Goal: Information Seeking & Learning: Learn about a topic

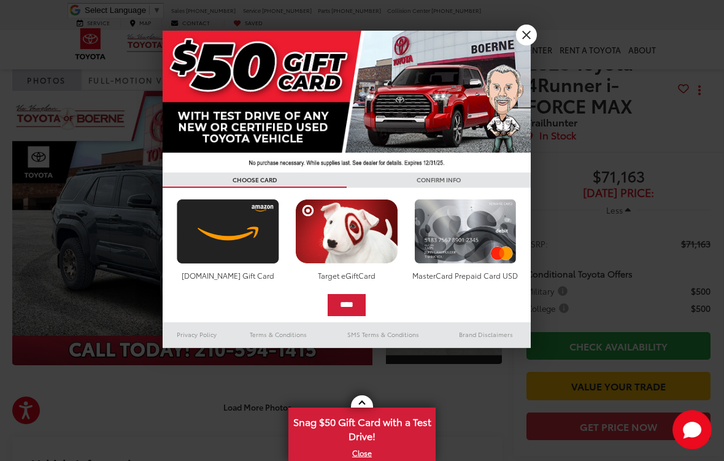
click at [515, 44] on img at bounding box center [347, 102] width 368 height 142
click at [533, 40] on link "X" at bounding box center [526, 35] width 21 height 21
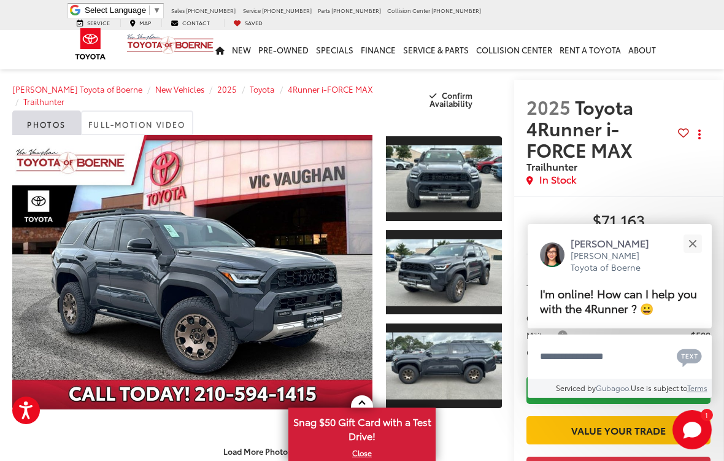
click at [126, 247] on link "Expand Photo 0" at bounding box center [192, 272] width 360 height 274
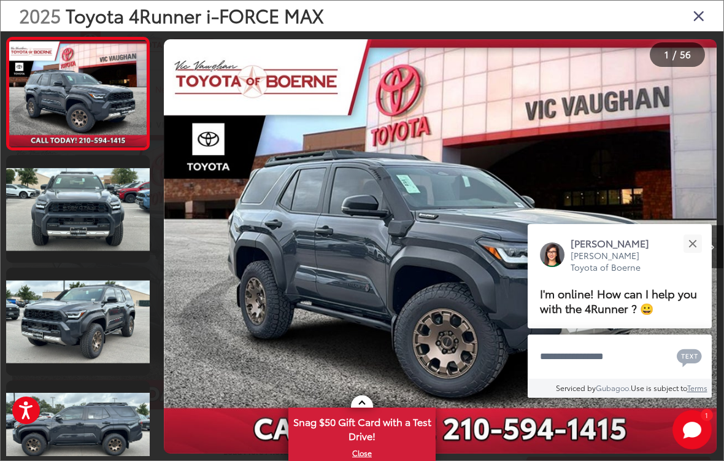
click at [698, 245] on button "Close" at bounding box center [692, 243] width 26 height 26
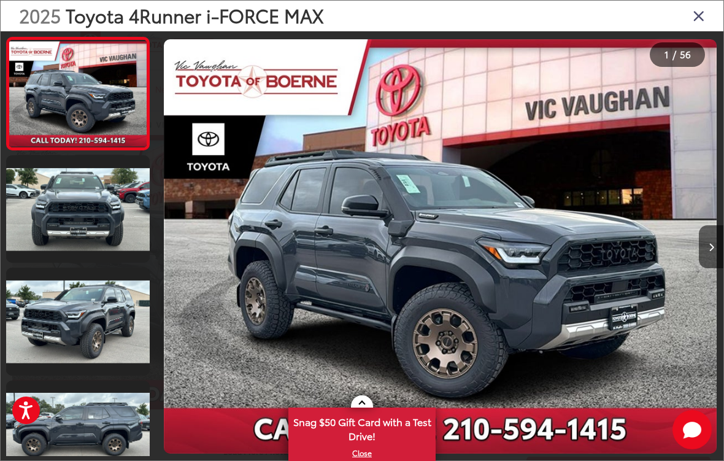
click at [579, 262] on img "2025 Toyota 4Runner i-FORCE MAX Trailhunter 0" at bounding box center [440, 246] width 553 height 415
click at [65, 208] on link at bounding box center [78, 208] width 144 height 107
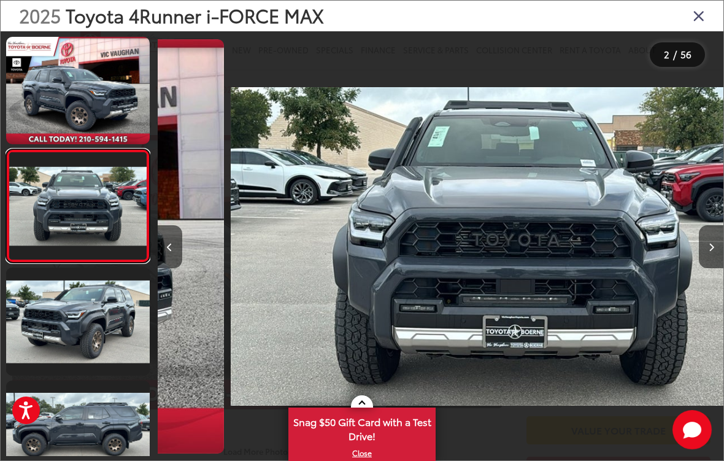
scroll to position [0, 566]
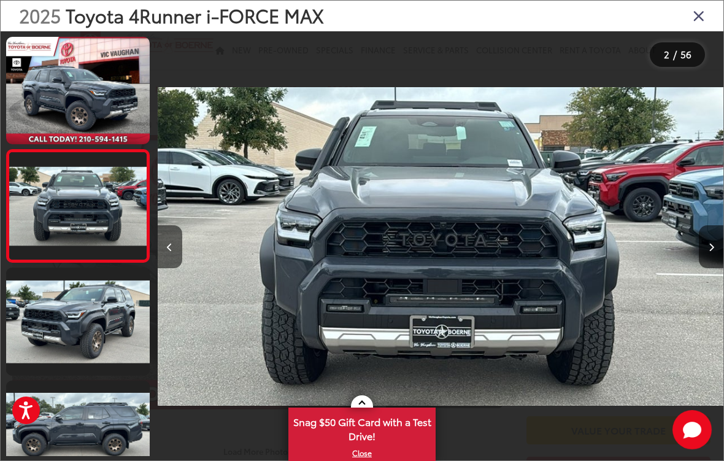
click at [699, 247] on button "Next image" at bounding box center [711, 246] width 25 height 43
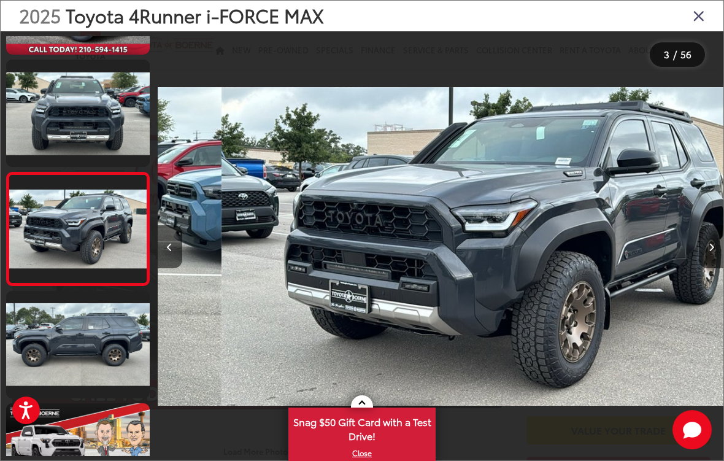
scroll to position [0, 1132]
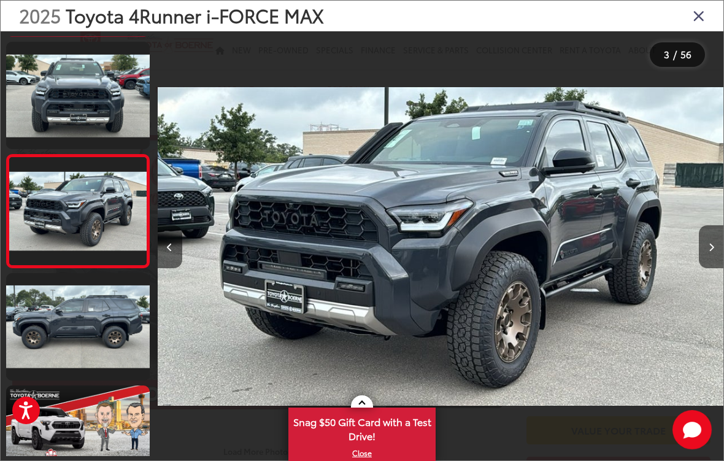
click at [706, 250] on button "Next image" at bounding box center [711, 246] width 25 height 43
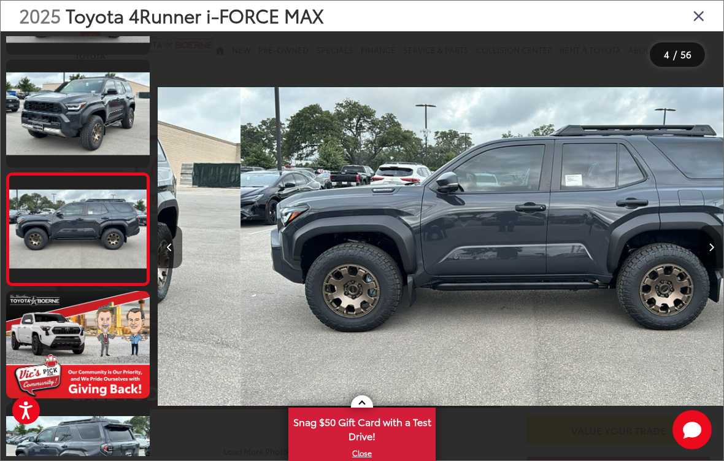
scroll to position [220, 0]
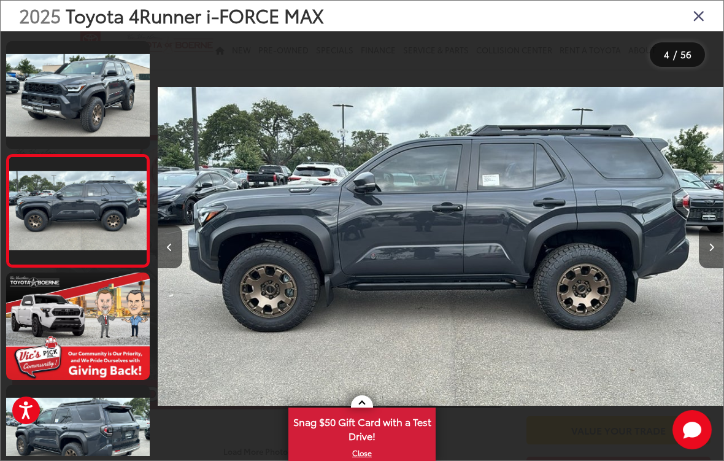
click at [695, 252] on div at bounding box center [653, 246] width 142 height 430
click at [700, 249] on button "Next image" at bounding box center [711, 246] width 25 height 43
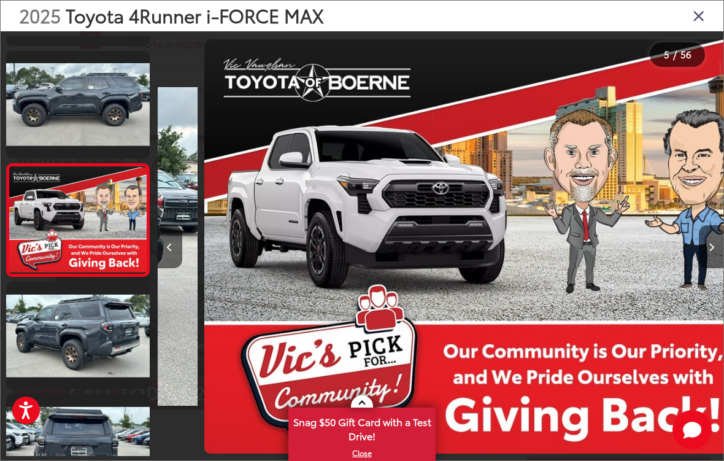
scroll to position [333, 0]
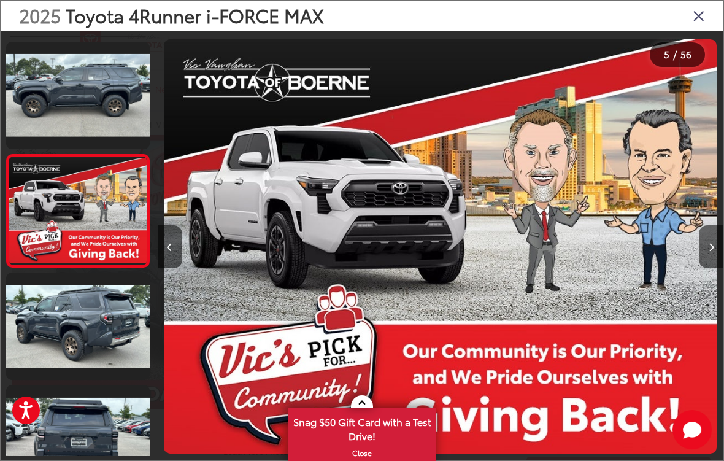
click at [704, 249] on button "Next image" at bounding box center [711, 246] width 25 height 43
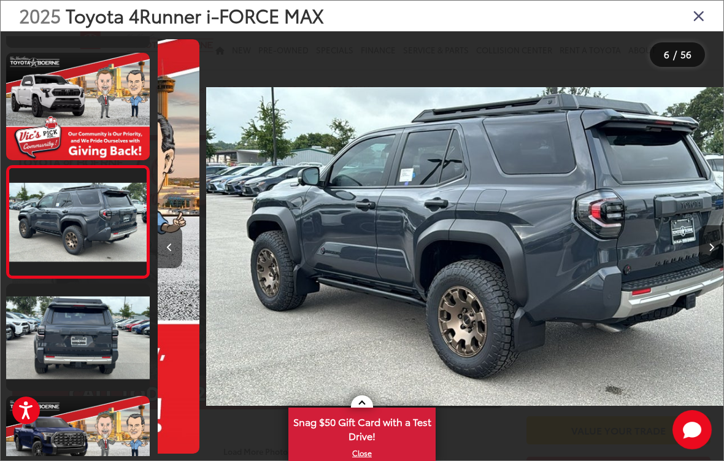
scroll to position [445, 0]
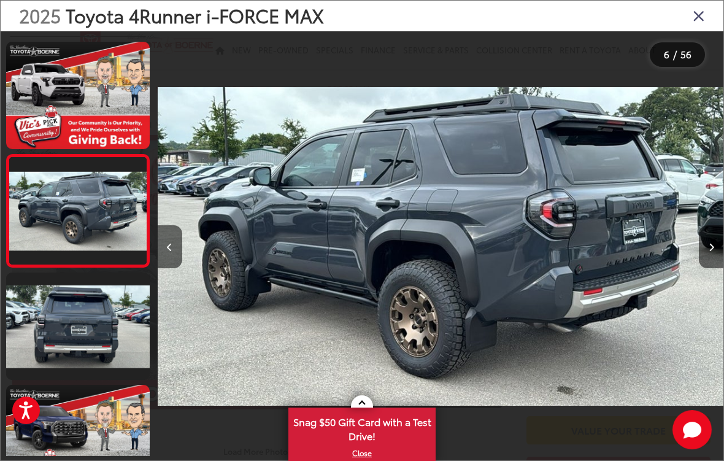
click at [703, 251] on button "Next image" at bounding box center [711, 246] width 25 height 43
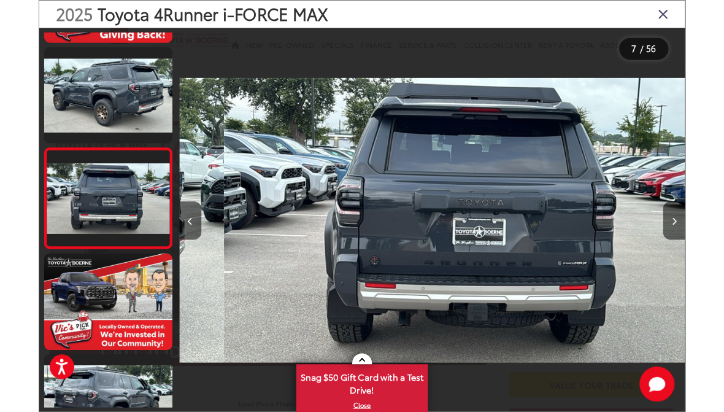
scroll to position [557, 0]
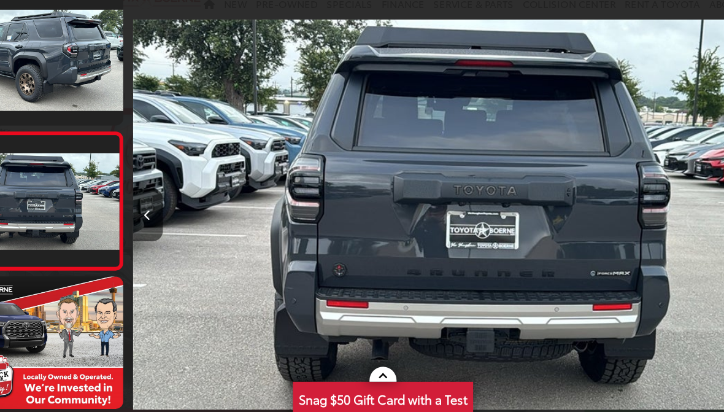
click at [582, 197] on div at bounding box center [653, 221] width 142 height 381
click at [582, 193] on div at bounding box center [653, 221] width 142 height 381
click at [582, 191] on div at bounding box center [653, 221] width 142 height 381
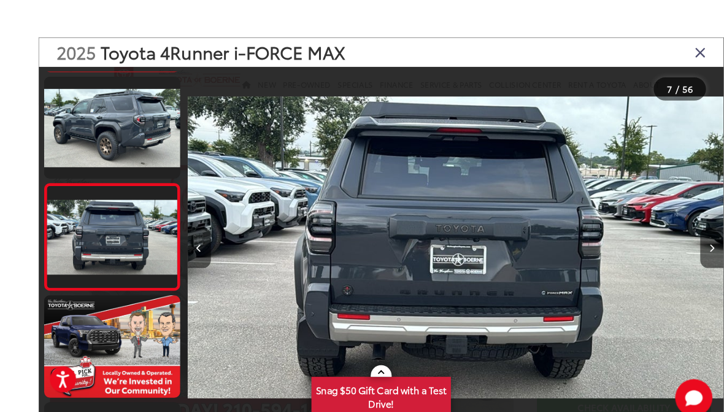
scroll to position [1, 0]
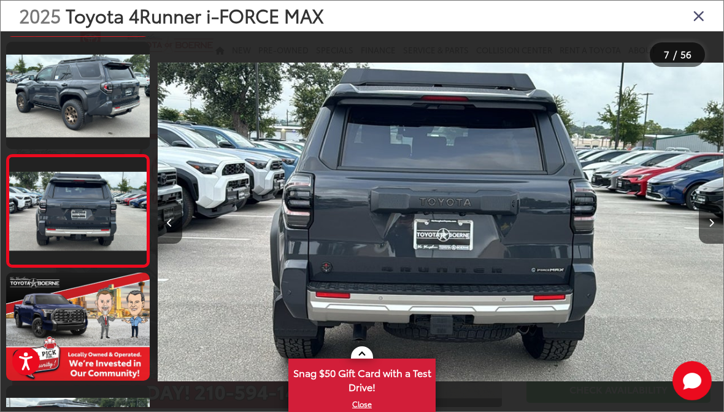
click at [719, 226] on button "Next image" at bounding box center [711, 222] width 25 height 43
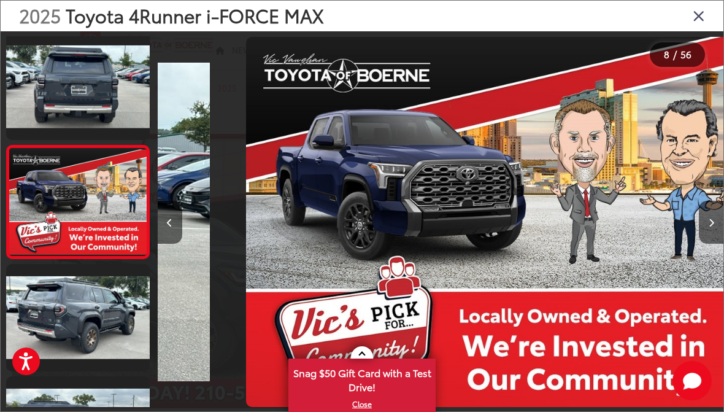
scroll to position [0, 3962]
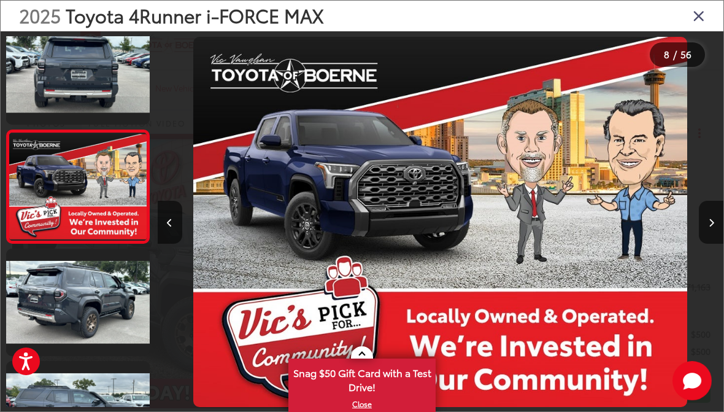
click at [704, 229] on button "Next image" at bounding box center [711, 222] width 25 height 43
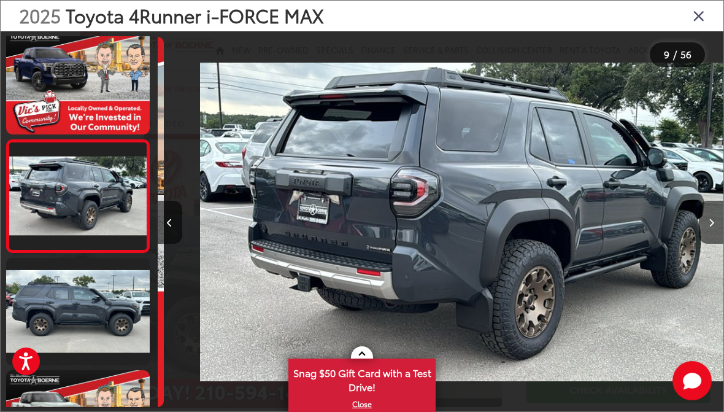
scroll to position [0, 4528]
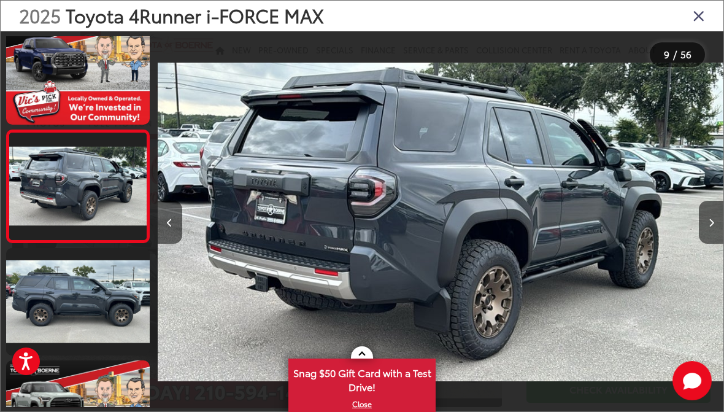
click at [703, 227] on button "Next image" at bounding box center [711, 222] width 25 height 43
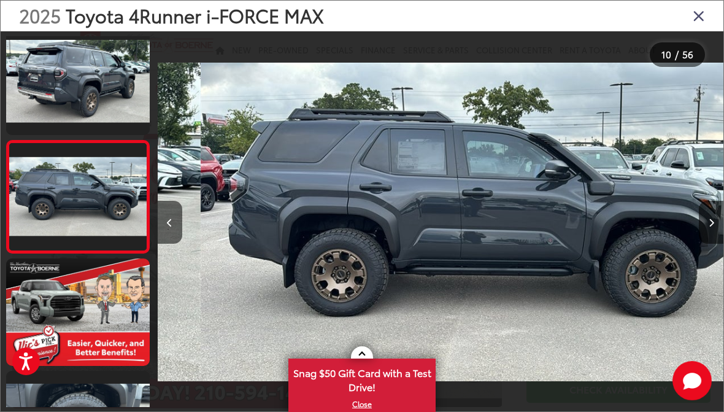
scroll to position [0, 5095]
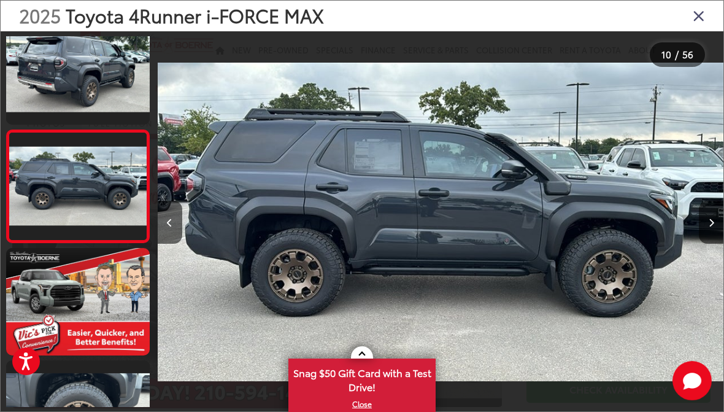
click at [700, 229] on button "Next image" at bounding box center [711, 222] width 25 height 43
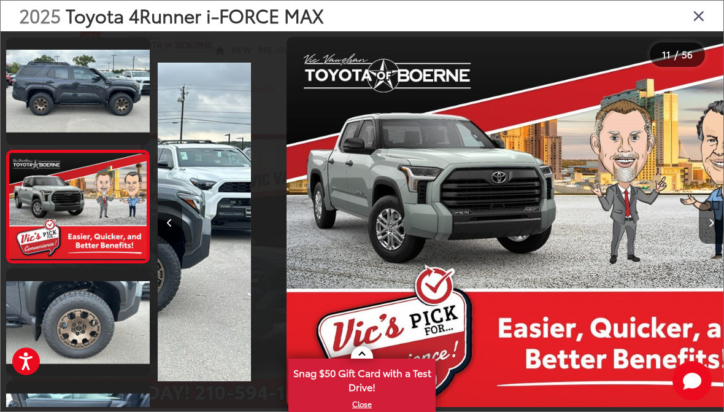
scroll to position [0, 5660]
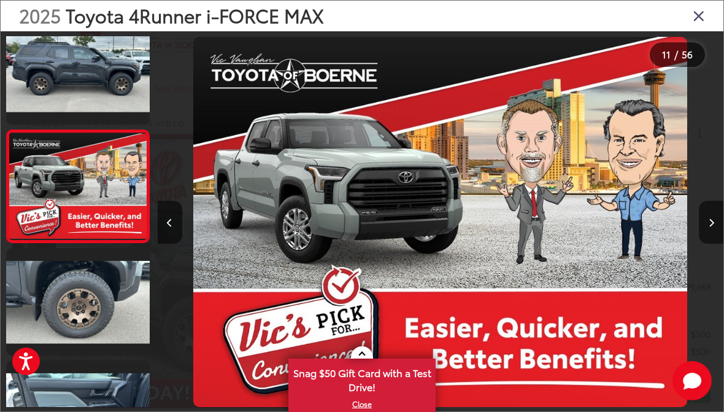
click at [707, 228] on button "Next image" at bounding box center [711, 222] width 25 height 43
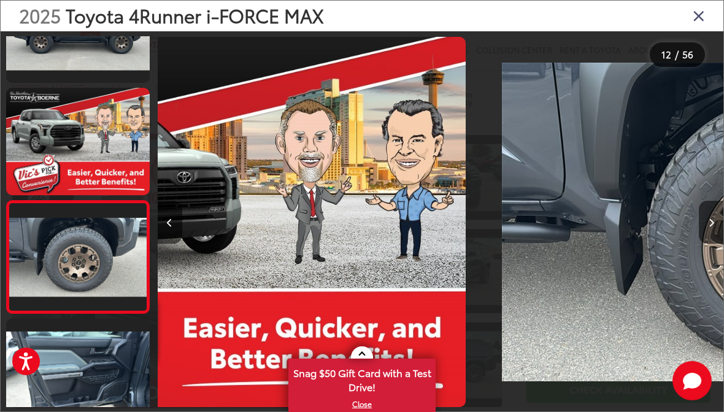
scroll to position [0, 0]
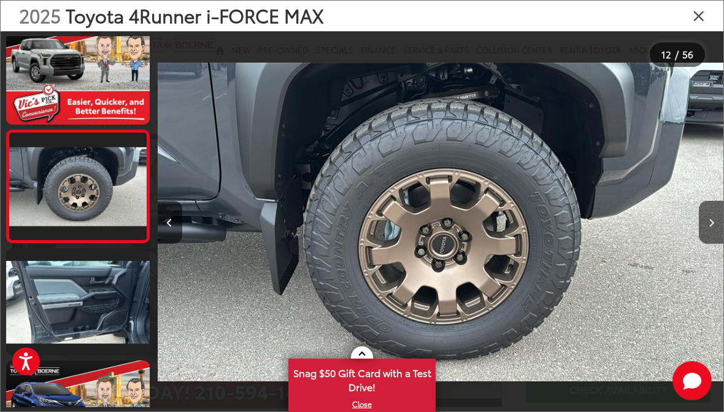
click at [706, 224] on button "Next image" at bounding box center [711, 222] width 25 height 43
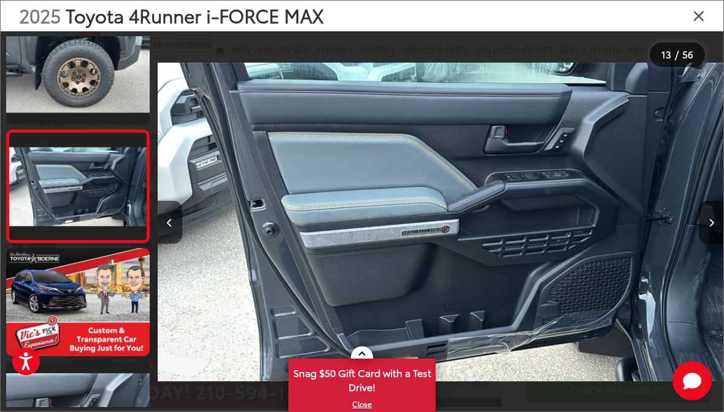
click at [697, 214] on div at bounding box center [653, 221] width 142 height 381
click at [700, 222] on button "Next image" at bounding box center [711, 222] width 25 height 43
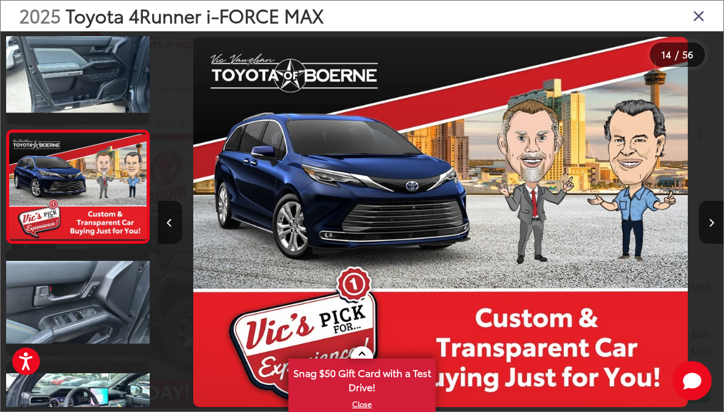
click at [702, 220] on button "Next image" at bounding box center [711, 222] width 25 height 43
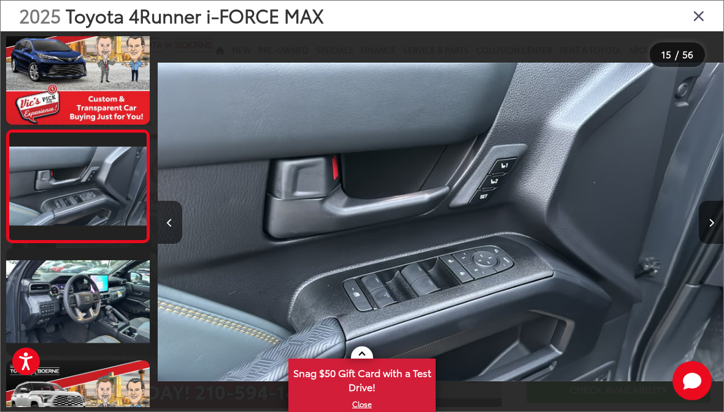
click at [701, 225] on button "Next image" at bounding box center [711, 222] width 25 height 43
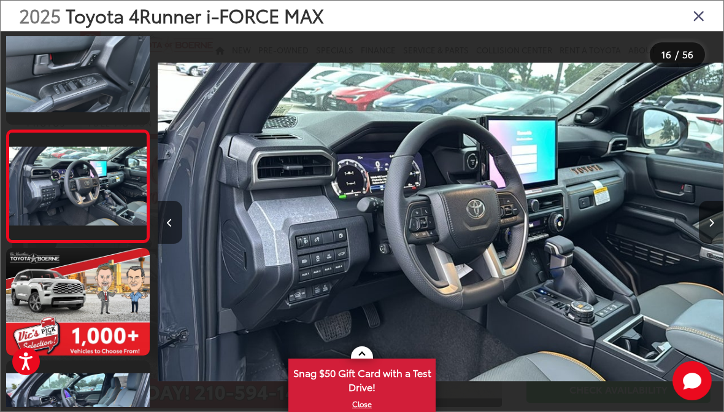
click at [701, 229] on button "Next image" at bounding box center [711, 222] width 25 height 43
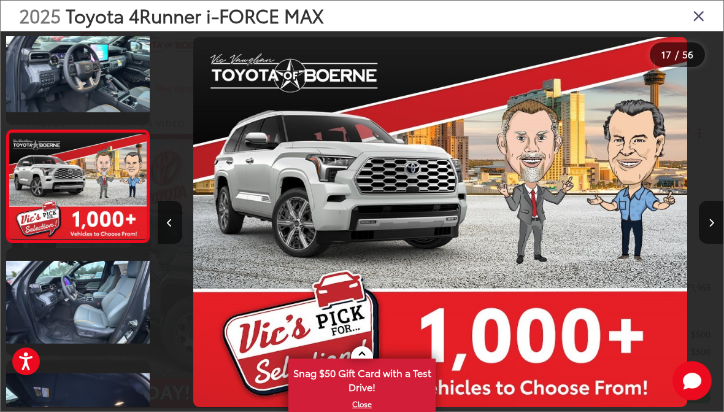
click at [704, 223] on button "Next image" at bounding box center [711, 222] width 25 height 43
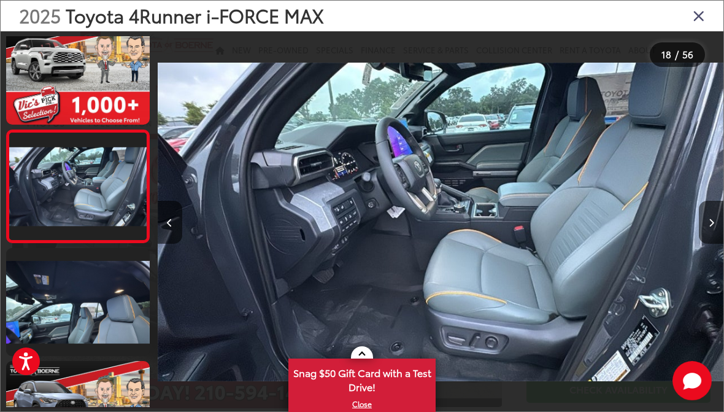
click at [707, 227] on button "Next image" at bounding box center [711, 222] width 25 height 43
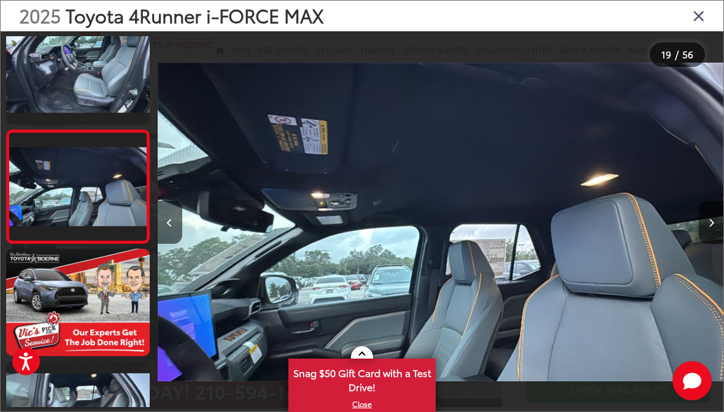
click at [709, 225] on icon "Next image" at bounding box center [712, 222] width 6 height 9
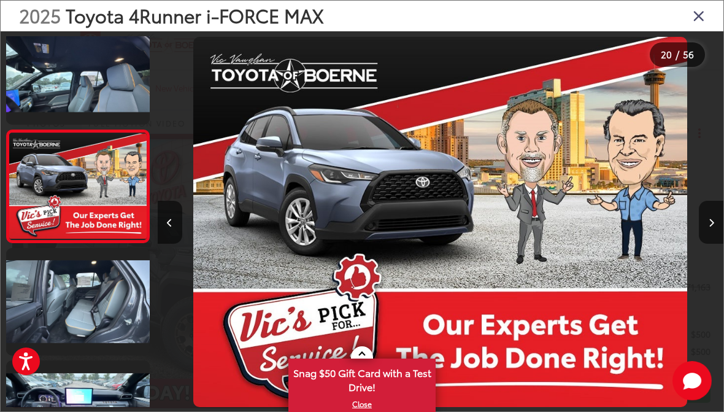
click at [706, 228] on button "Next image" at bounding box center [711, 222] width 25 height 43
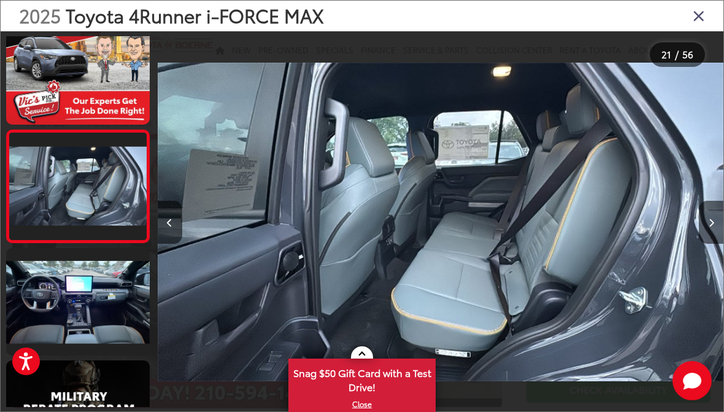
click at [709, 226] on icon "Next image" at bounding box center [712, 222] width 6 height 9
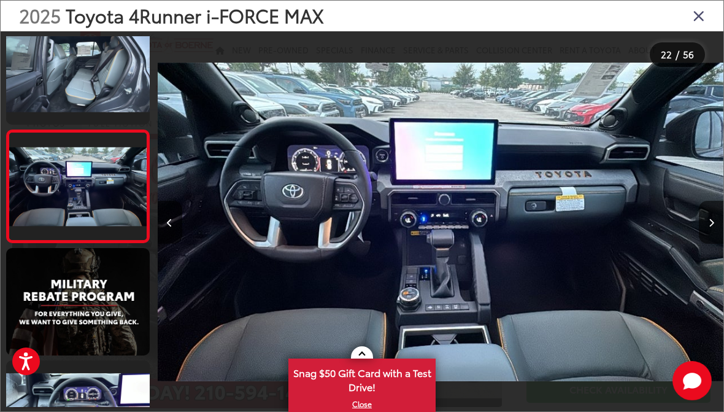
click at [709, 226] on icon "Next image" at bounding box center [712, 222] width 6 height 9
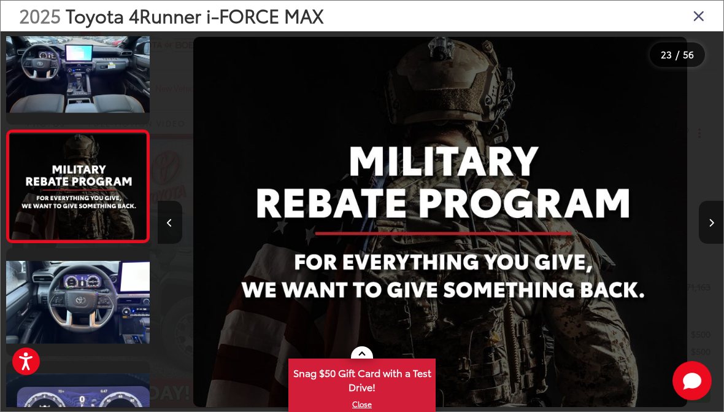
click at [710, 226] on icon "Next image" at bounding box center [712, 222] width 6 height 9
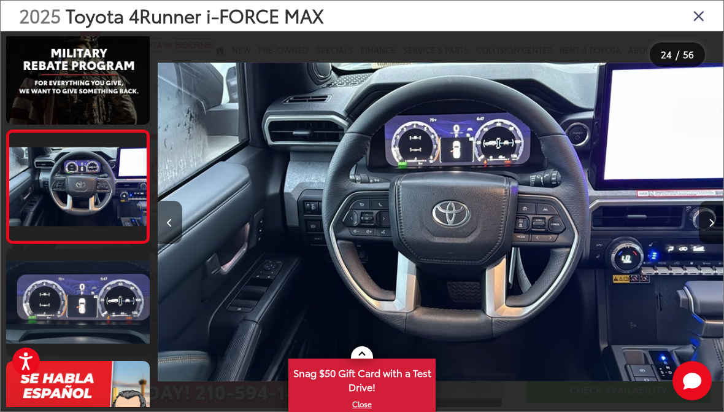
click at [710, 226] on icon "Next image" at bounding box center [712, 222] width 6 height 9
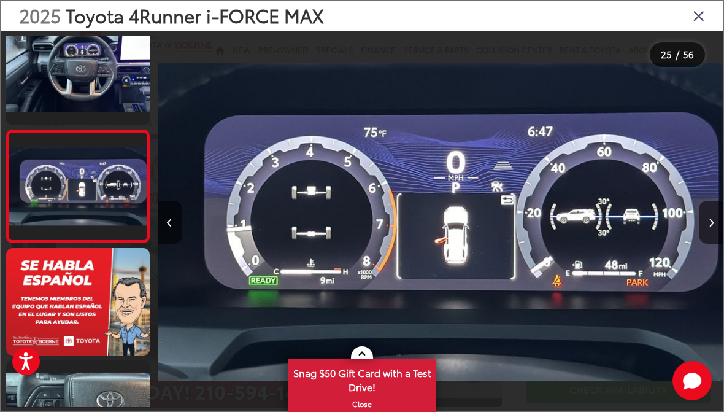
click at [709, 227] on button "Next image" at bounding box center [711, 222] width 25 height 43
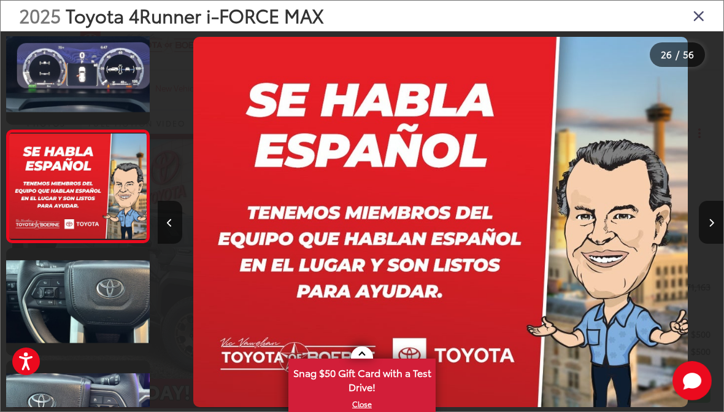
click at [169, 230] on button "Previous image" at bounding box center [170, 222] width 25 height 43
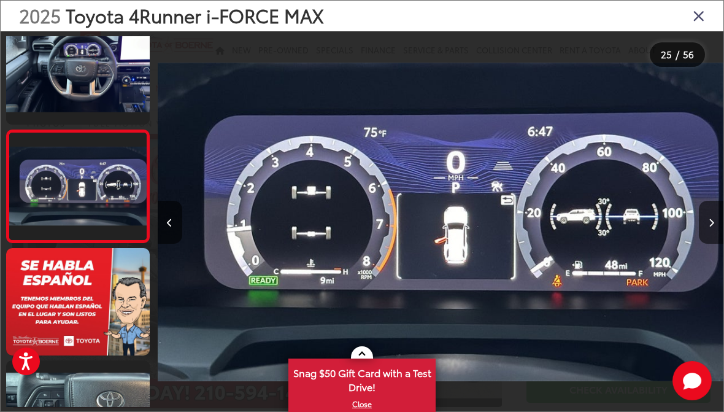
click at [706, 213] on button "Next image" at bounding box center [711, 222] width 25 height 43
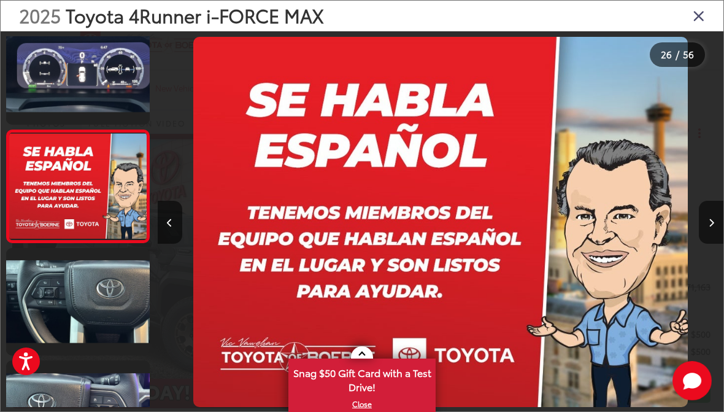
click at [703, 220] on button "Next image" at bounding box center [711, 222] width 25 height 43
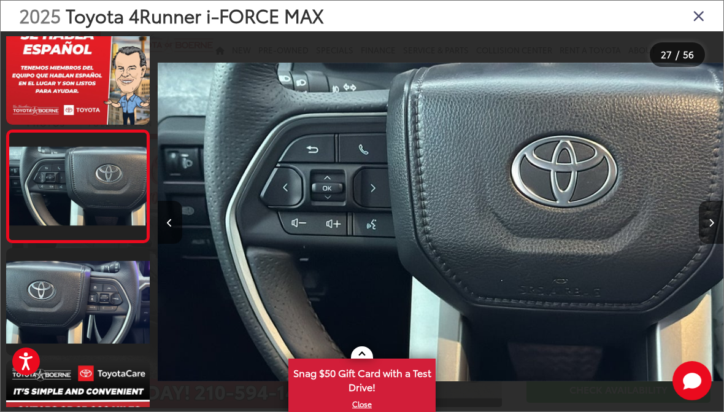
click at [704, 220] on button "Next image" at bounding box center [711, 222] width 25 height 43
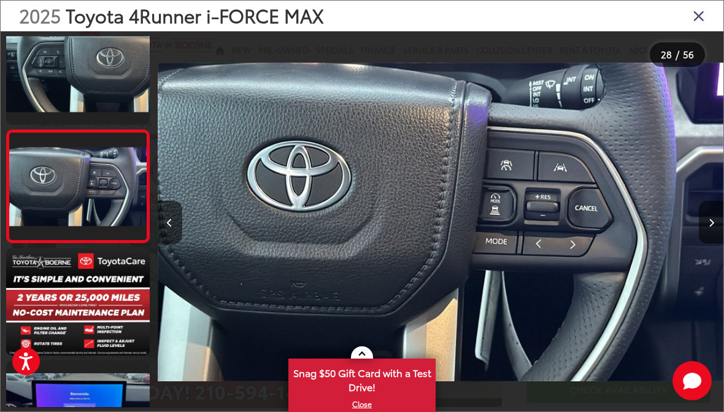
click at [699, 231] on button "Next image" at bounding box center [711, 222] width 25 height 43
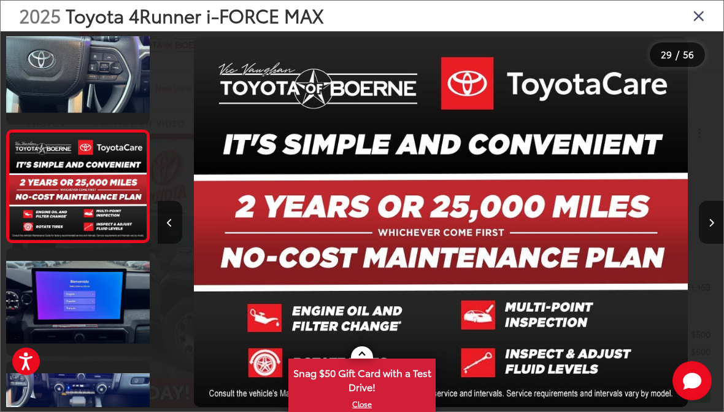
click at [700, 227] on button "Next image" at bounding box center [711, 222] width 25 height 43
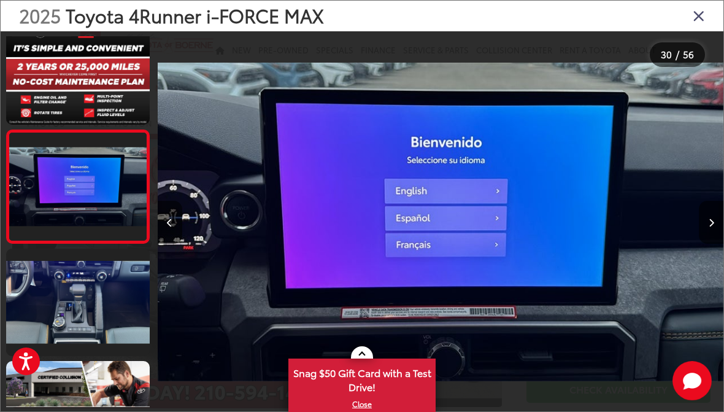
click at [172, 220] on icon "Previous image" at bounding box center [170, 222] width 6 height 9
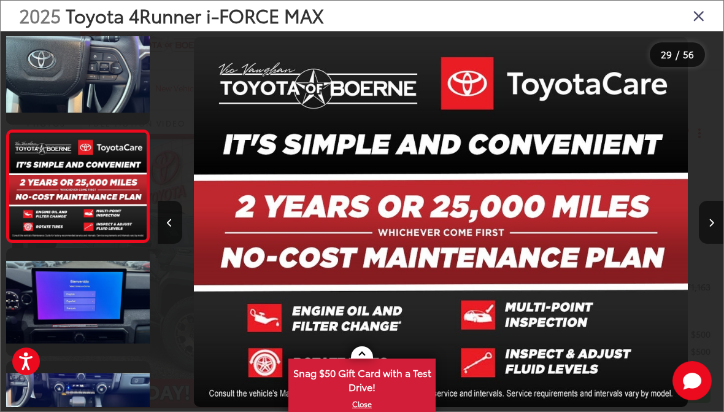
click at [700, 231] on button "Next image" at bounding box center [711, 222] width 25 height 43
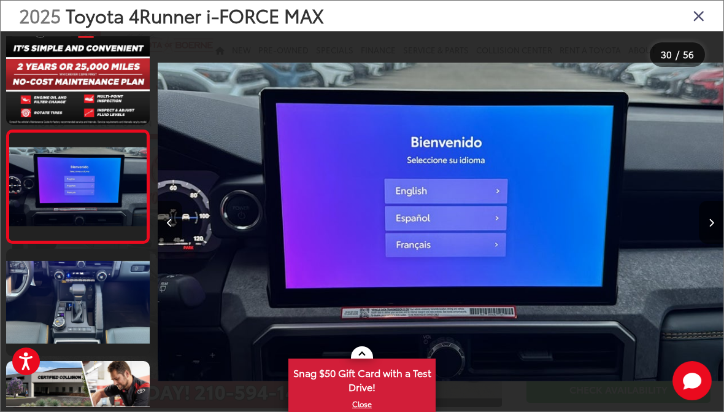
click at [700, 229] on button "Next image" at bounding box center [711, 222] width 25 height 43
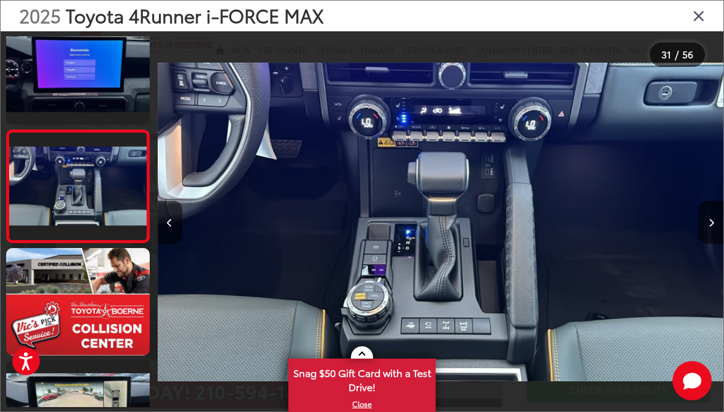
click at [702, 229] on button "Next image" at bounding box center [711, 222] width 25 height 43
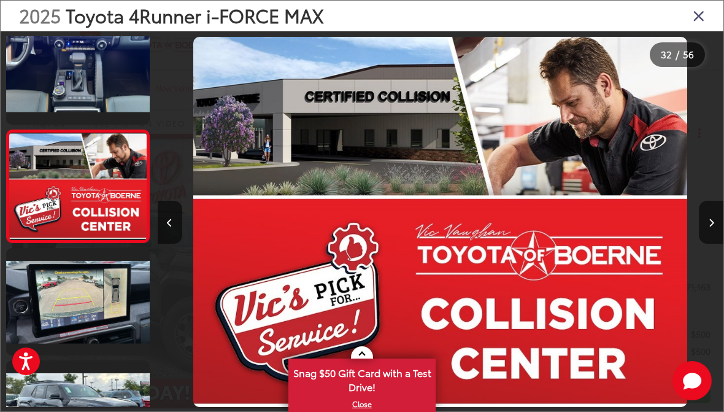
click at [701, 230] on button "Next image" at bounding box center [711, 222] width 25 height 43
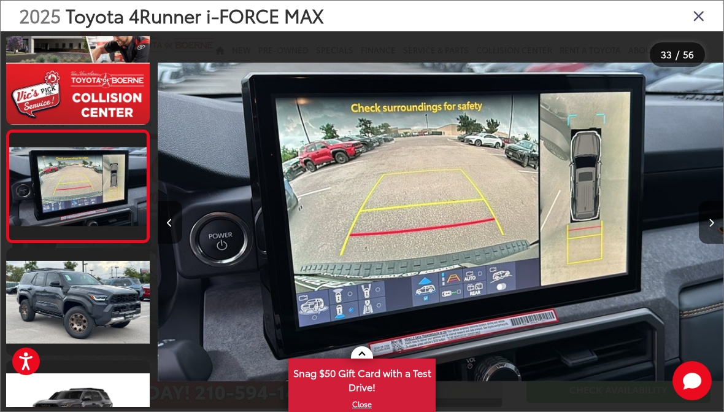
click at [699, 232] on button "Next image" at bounding box center [711, 222] width 25 height 43
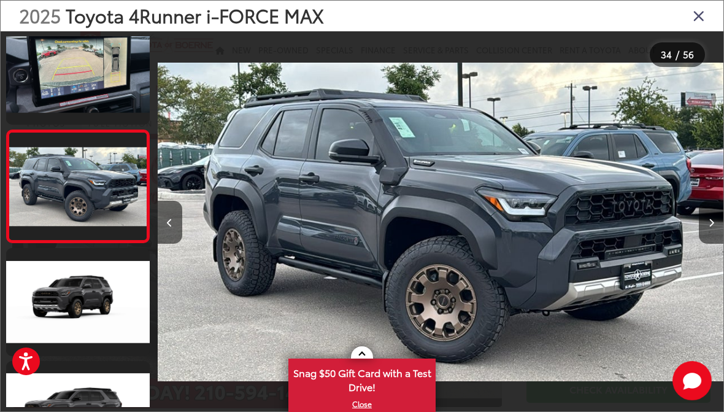
click at [701, 227] on button "Next image" at bounding box center [711, 222] width 25 height 43
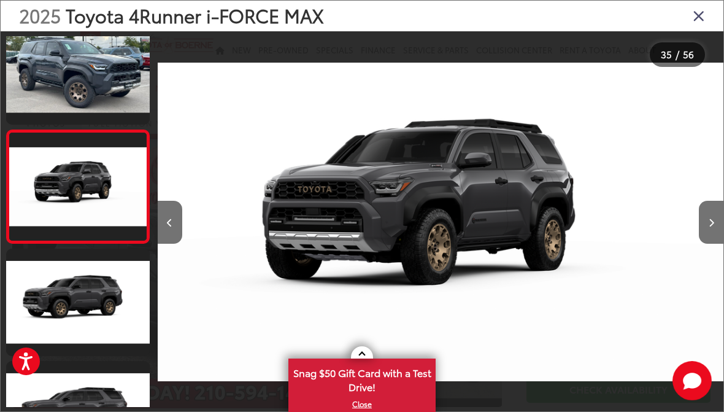
click at [695, 226] on div at bounding box center [653, 221] width 142 height 381
click at [712, 223] on icon "Next image" at bounding box center [712, 222] width 6 height 9
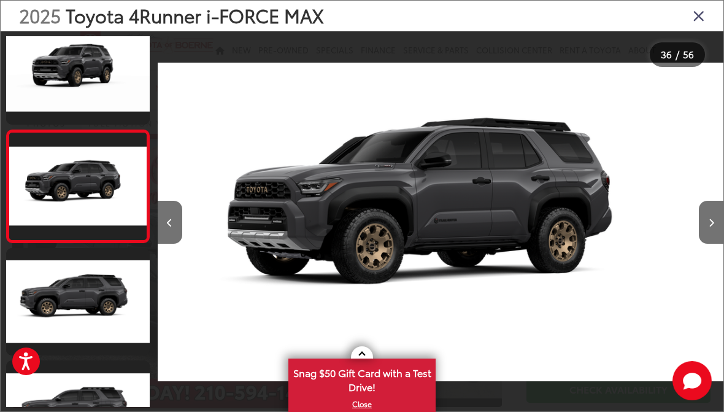
click at [709, 226] on icon "Next image" at bounding box center [712, 222] width 6 height 9
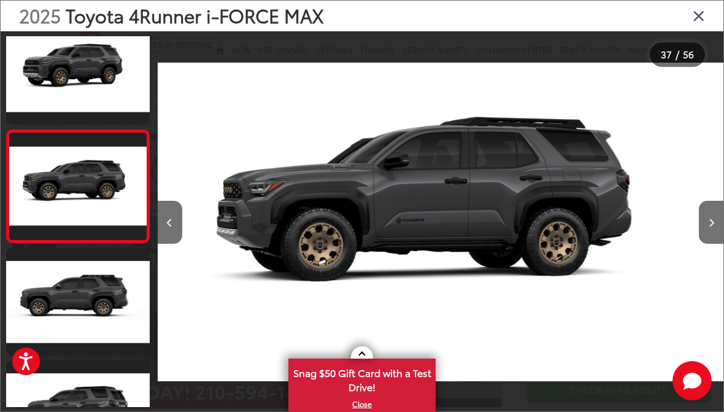
click at [703, 229] on button "Next image" at bounding box center [711, 222] width 25 height 43
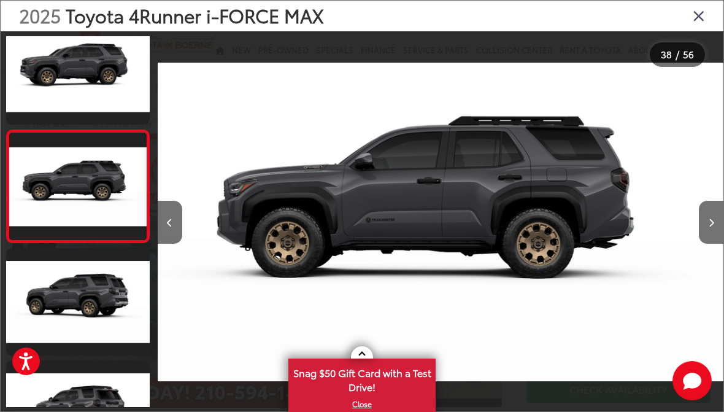
click at [709, 226] on icon "Next image" at bounding box center [712, 222] width 6 height 9
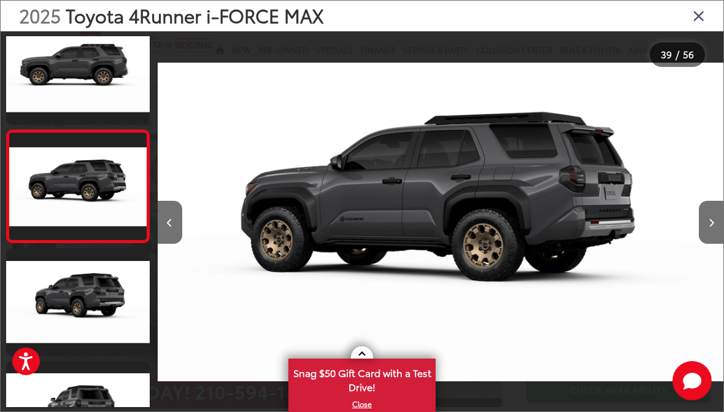
click at [710, 226] on icon "Next image" at bounding box center [712, 222] width 6 height 9
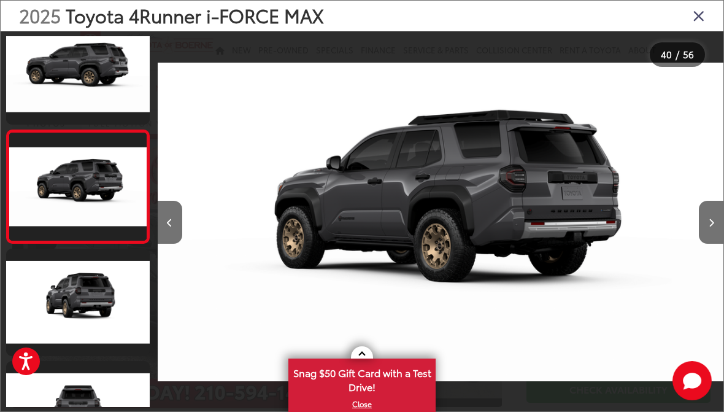
click at [704, 224] on button "Next image" at bounding box center [711, 222] width 25 height 43
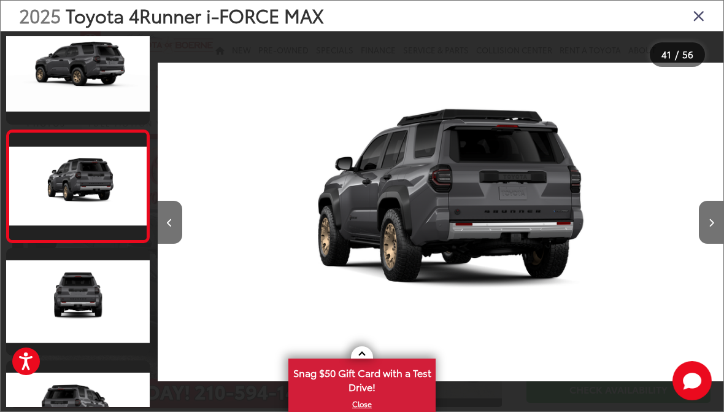
click at [701, 243] on div at bounding box center [653, 221] width 142 height 381
click at [706, 229] on button "Next image" at bounding box center [711, 222] width 25 height 43
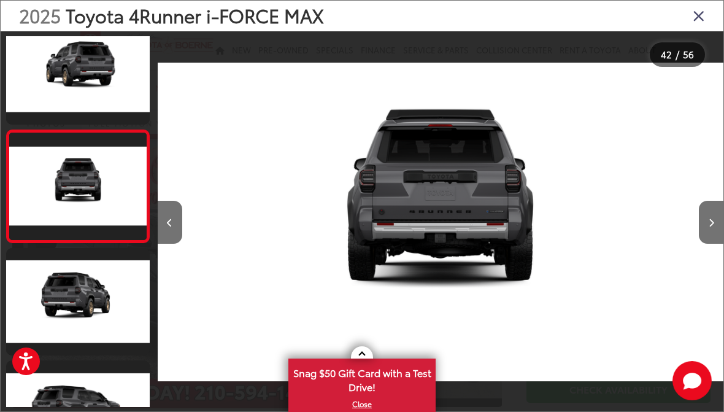
click at [706, 223] on button "Next image" at bounding box center [711, 222] width 25 height 43
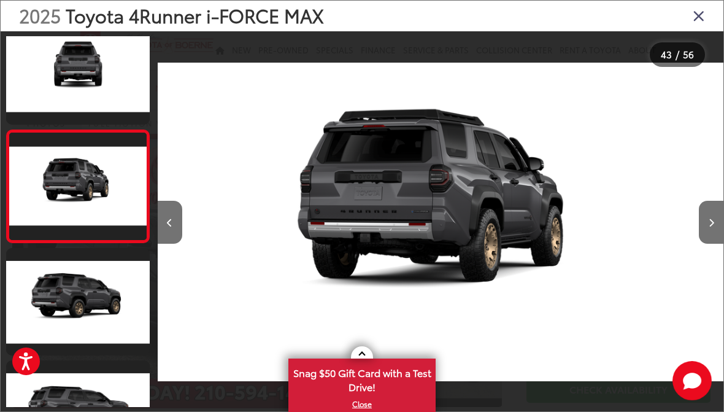
click at [706, 214] on button "Next image" at bounding box center [711, 222] width 25 height 43
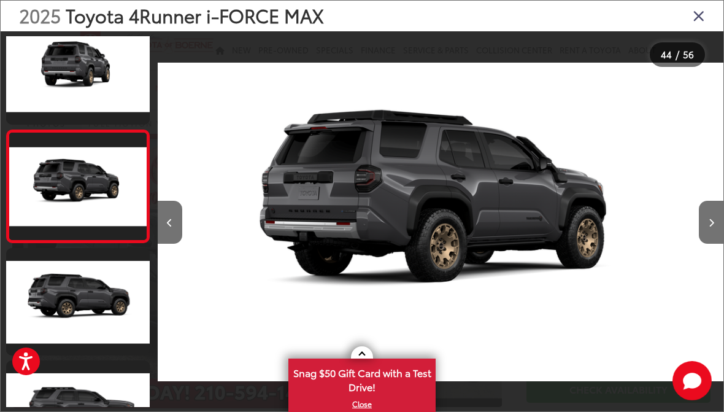
click at [711, 225] on icon "Next image" at bounding box center [712, 222] width 6 height 9
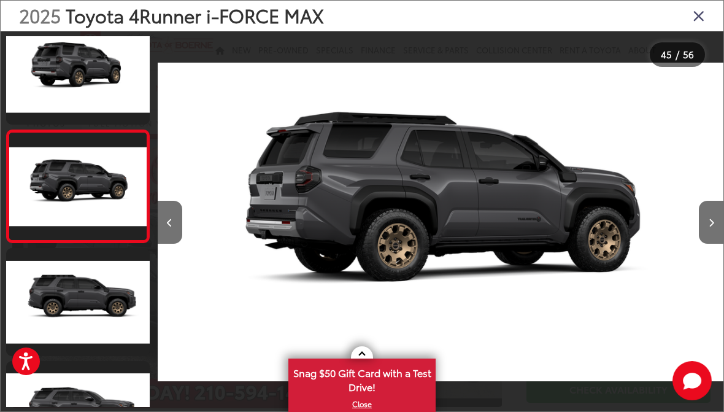
click at [707, 230] on button "Next image" at bounding box center [711, 222] width 25 height 43
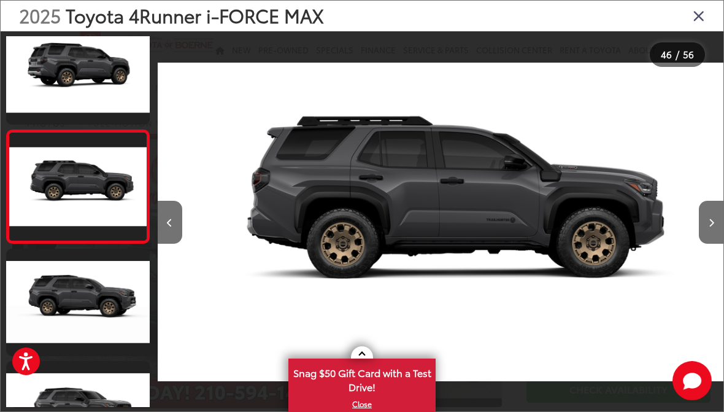
click at [708, 228] on button "Next image" at bounding box center [711, 222] width 25 height 43
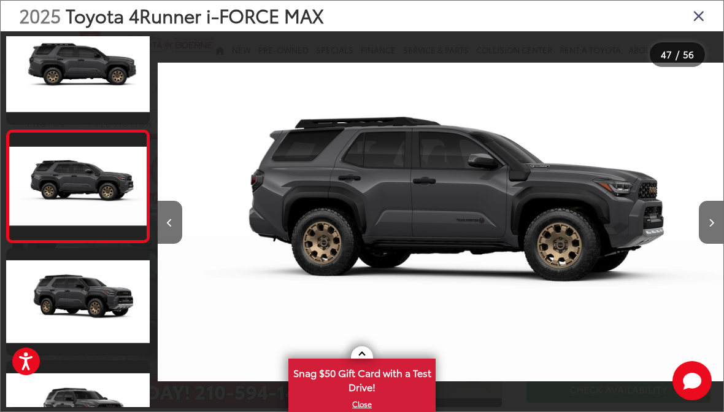
click at [695, 12] on icon "Close gallery" at bounding box center [699, 15] width 12 height 16
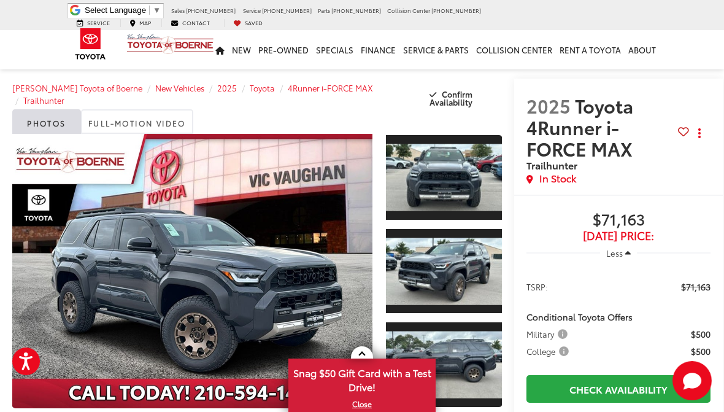
click at [98, 267] on link "Expand Photo 0" at bounding box center [192, 271] width 360 height 274
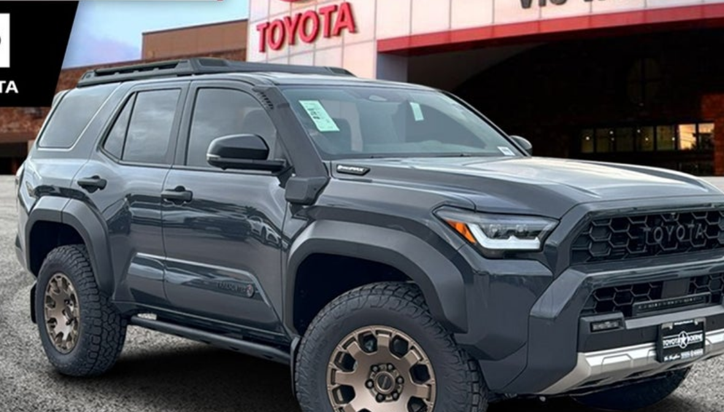
click at [582, 153] on div at bounding box center [653, 221] width 142 height 381
click at [582, 129] on div at bounding box center [653, 221] width 142 height 381
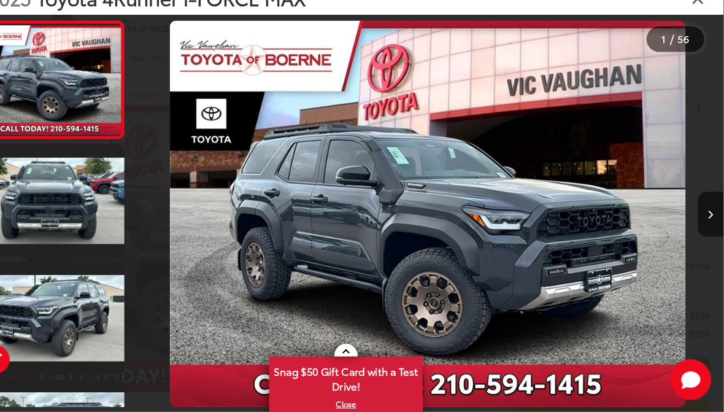
click at [699, 204] on button "Next image" at bounding box center [711, 222] width 25 height 43
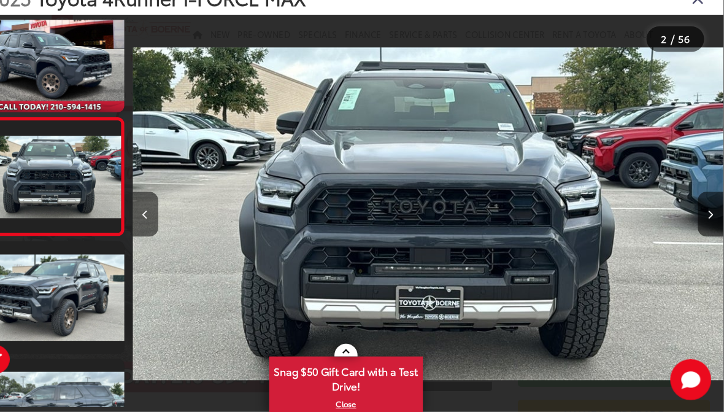
click at [699, 207] on button "Next image" at bounding box center [711, 222] width 25 height 43
